Goal: Navigation & Orientation: Find specific page/section

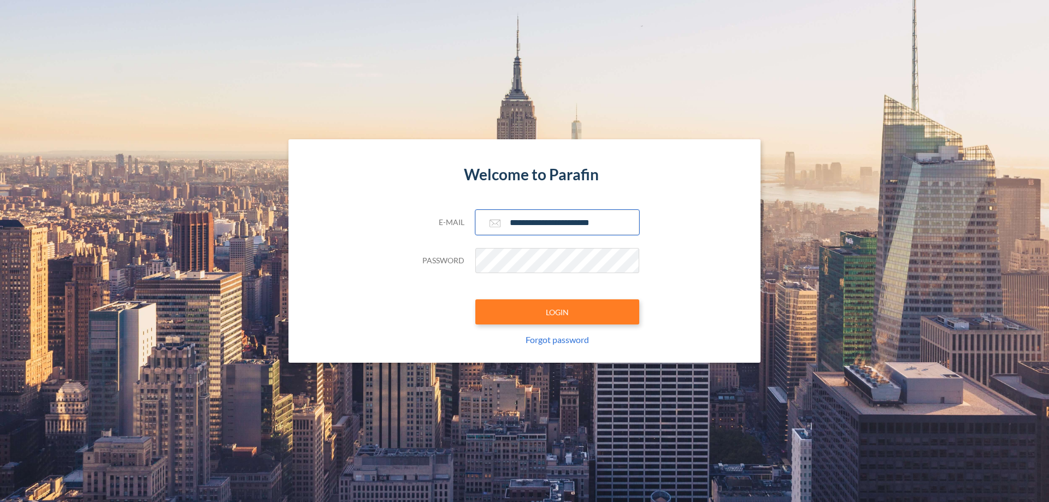
type input "**********"
click at [557, 312] on button "LOGIN" at bounding box center [557, 311] width 164 height 25
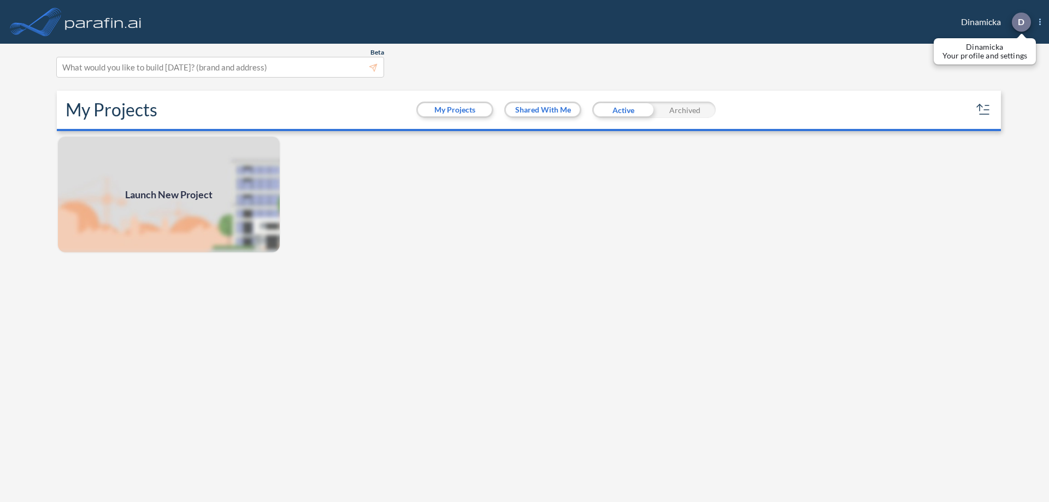
click at [1020, 22] on p "D" at bounding box center [1021, 22] width 7 height 10
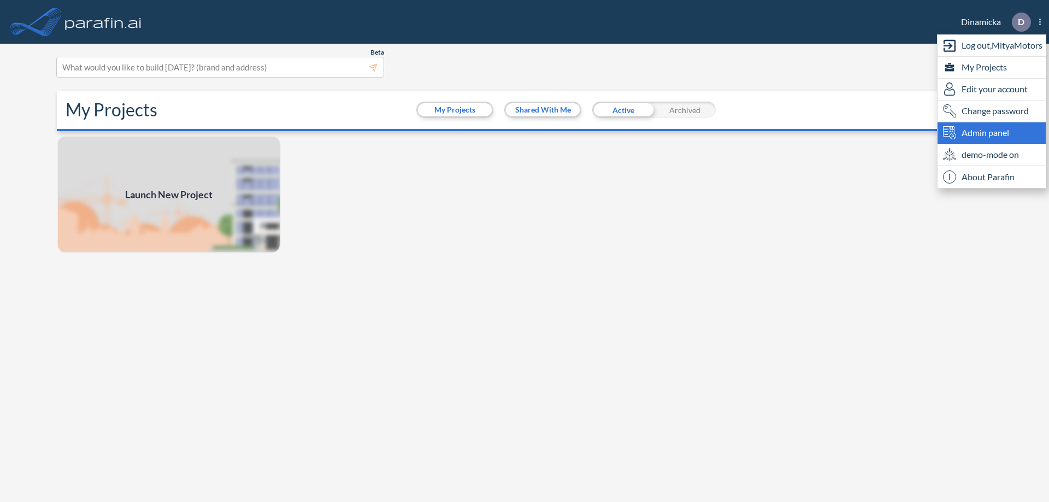
click at [991, 133] on span "Admin panel" at bounding box center [985, 132] width 48 height 13
